Goal: Go to known website: Access a specific website the user already knows

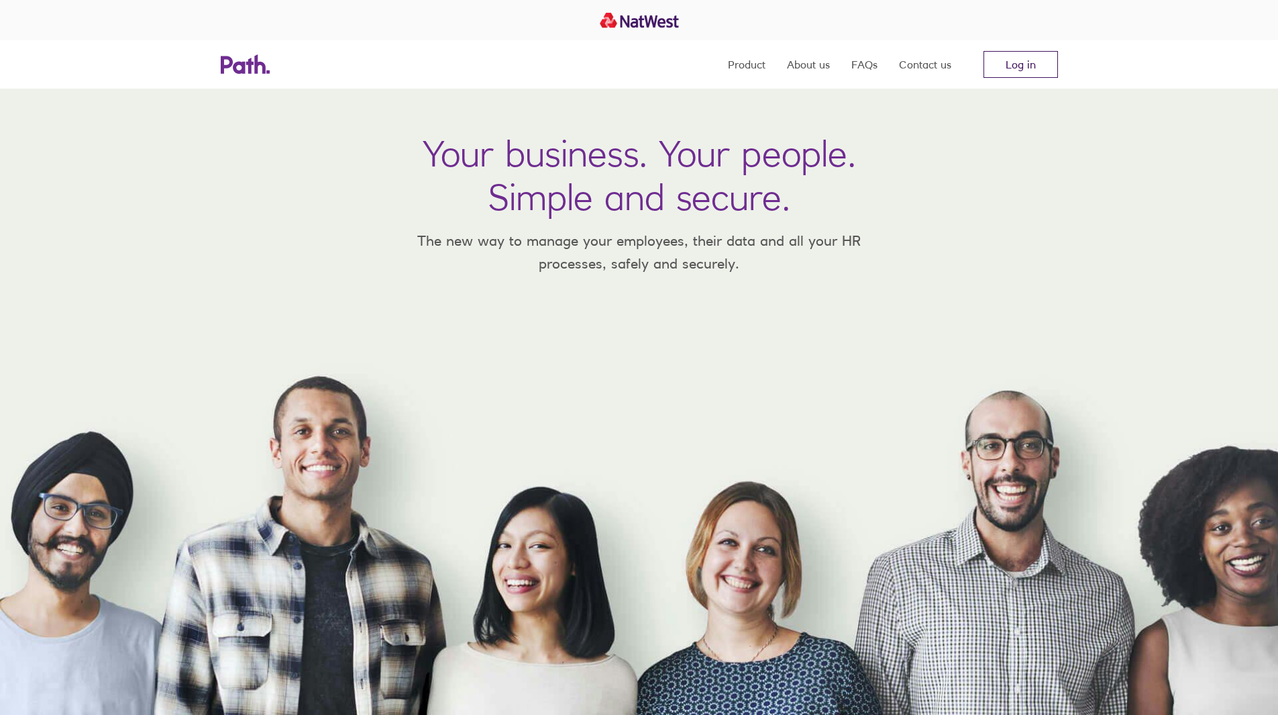
click at [1034, 64] on link "Log in" at bounding box center [1021, 64] width 74 height 27
